Goal: Check status

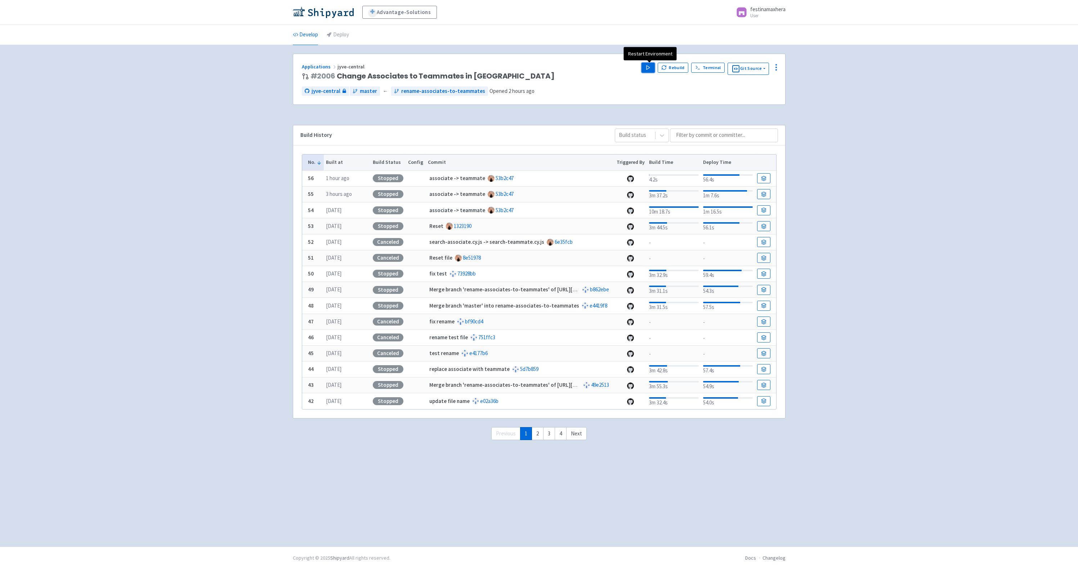
click at [646, 67] on button "Play" at bounding box center [647, 68] width 13 height 10
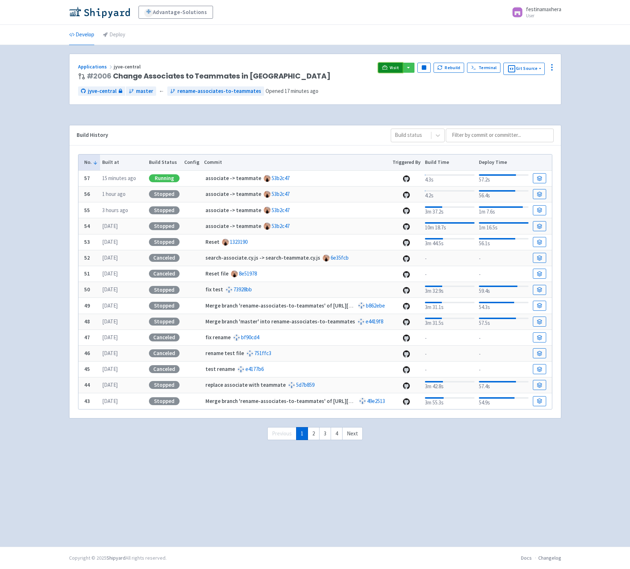
click at [396, 68] on span "Visit" at bounding box center [394, 68] width 9 height 6
